Goal: Task Accomplishment & Management: Use online tool/utility

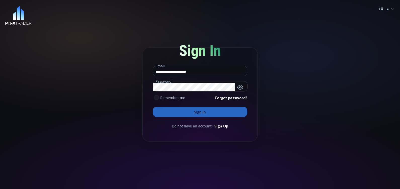
click at [157, 98] on icon at bounding box center [156, 97] width 5 height 5
click at [175, 111] on button "Sign In" at bounding box center [200, 112] width 95 height 10
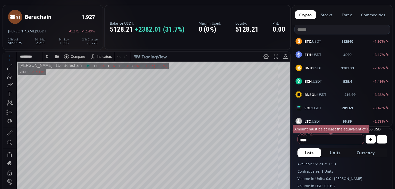
scroll to position [25, 0]
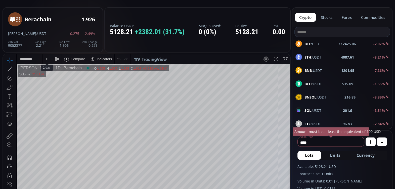
click at [45, 57] on div "D" at bounding box center [47, 59] width 9 height 10
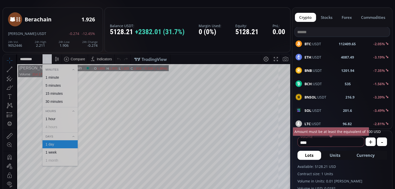
click at [51, 86] on div "5 minutes" at bounding box center [53, 86] width 15 height 4
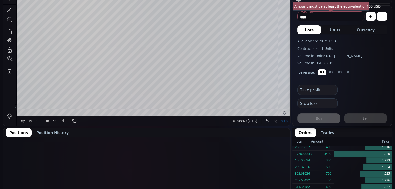
scroll to position [163, 0]
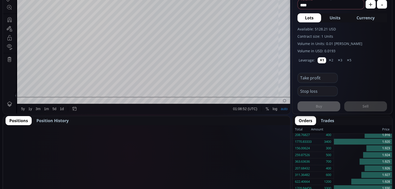
click at [60, 118] on span "Position History" at bounding box center [52, 121] width 32 height 6
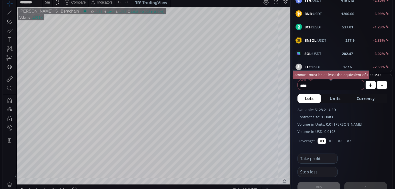
scroll to position [0, 0]
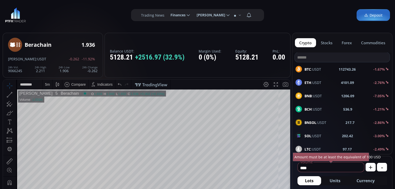
click at [313, 68] on span "BTC :USDT" at bounding box center [313, 69] width 17 height 5
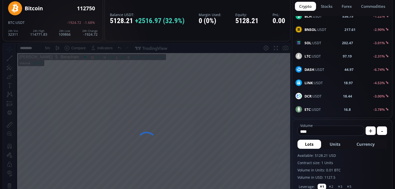
scroll to position [43, 0]
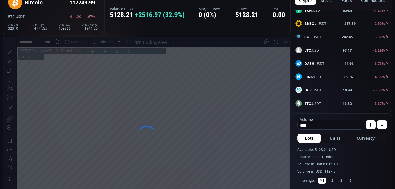
click at [47, 42] on div at bounding box center [147, 136] width 288 height 198
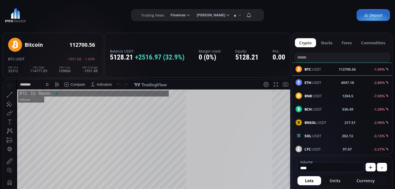
scroll to position [69, 0]
click at [46, 85] on div "D" at bounding box center [47, 85] width 3 height 4
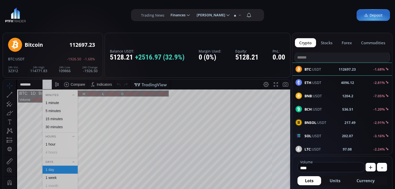
click at [53, 143] on div "1 hour" at bounding box center [51, 144] width 10 height 4
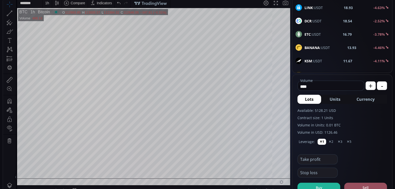
scroll to position [0, 0]
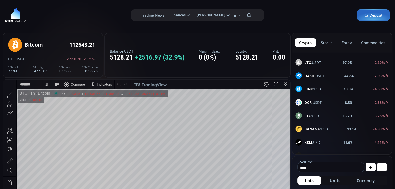
click at [186, 15] on icon at bounding box center [188, 15] width 5 height 5
click at [167, 15] on input "********" at bounding box center [167, 15] width 0 height 5
click at [174, 47] on link "History" at bounding box center [180, 47] width 24 height 8
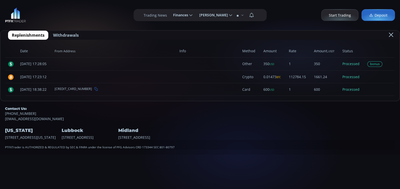
click at [341, 15] on span "Start Trading" at bounding box center [340, 15] width 22 height 5
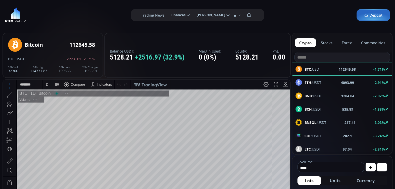
scroll to position [69, 0]
click at [48, 83] on div "D" at bounding box center [47, 85] width 3 height 4
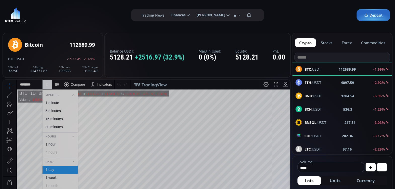
click at [52, 143] on div "1 hour" at bounding box center [51, 144] width 10 height 4
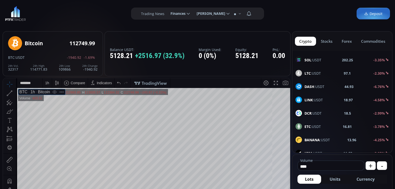
scroll to position [1, 0]
